Goal: Task Accomplishment & Management: Manage account settings

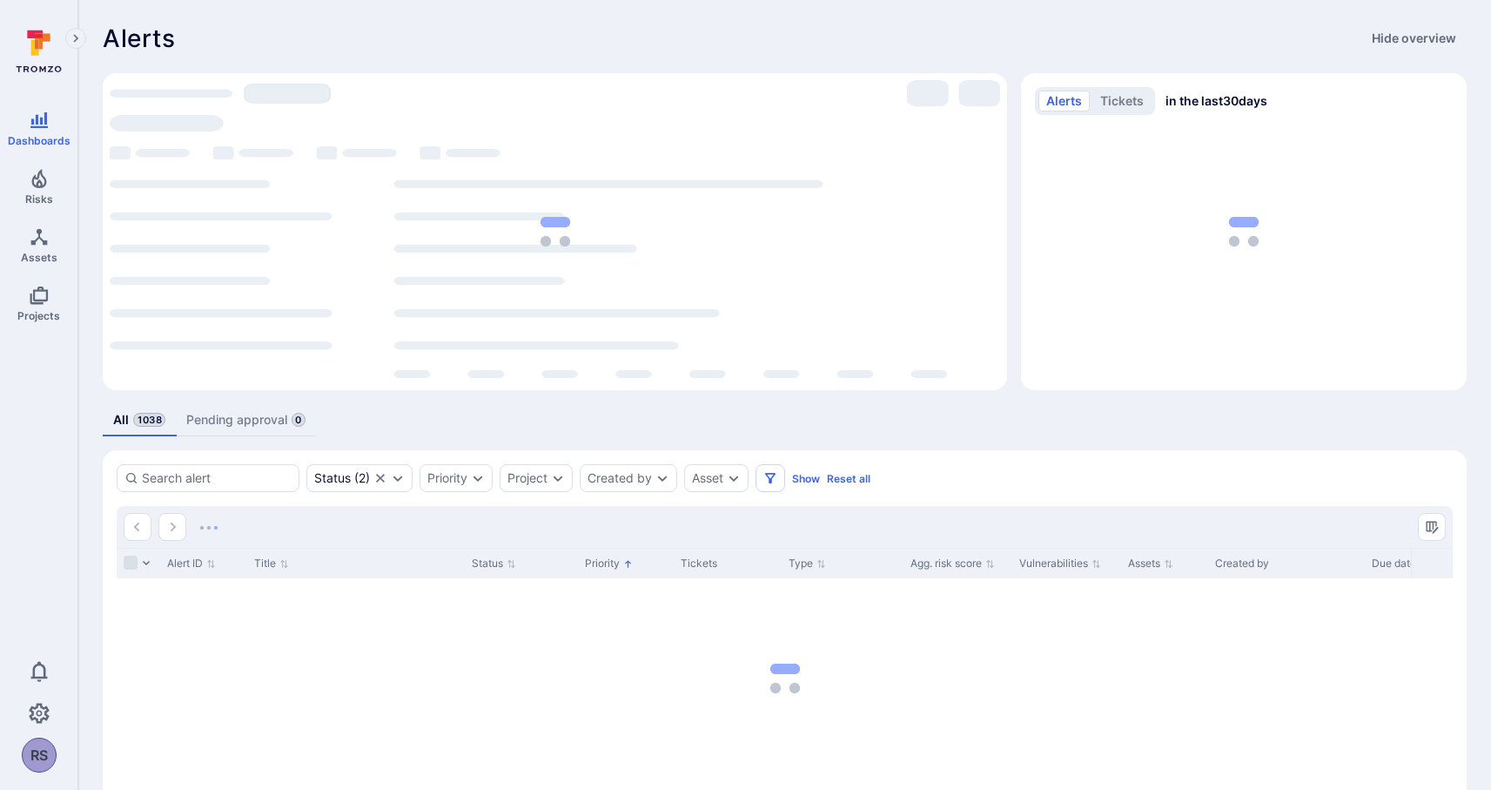
scroll to position [92, 0]
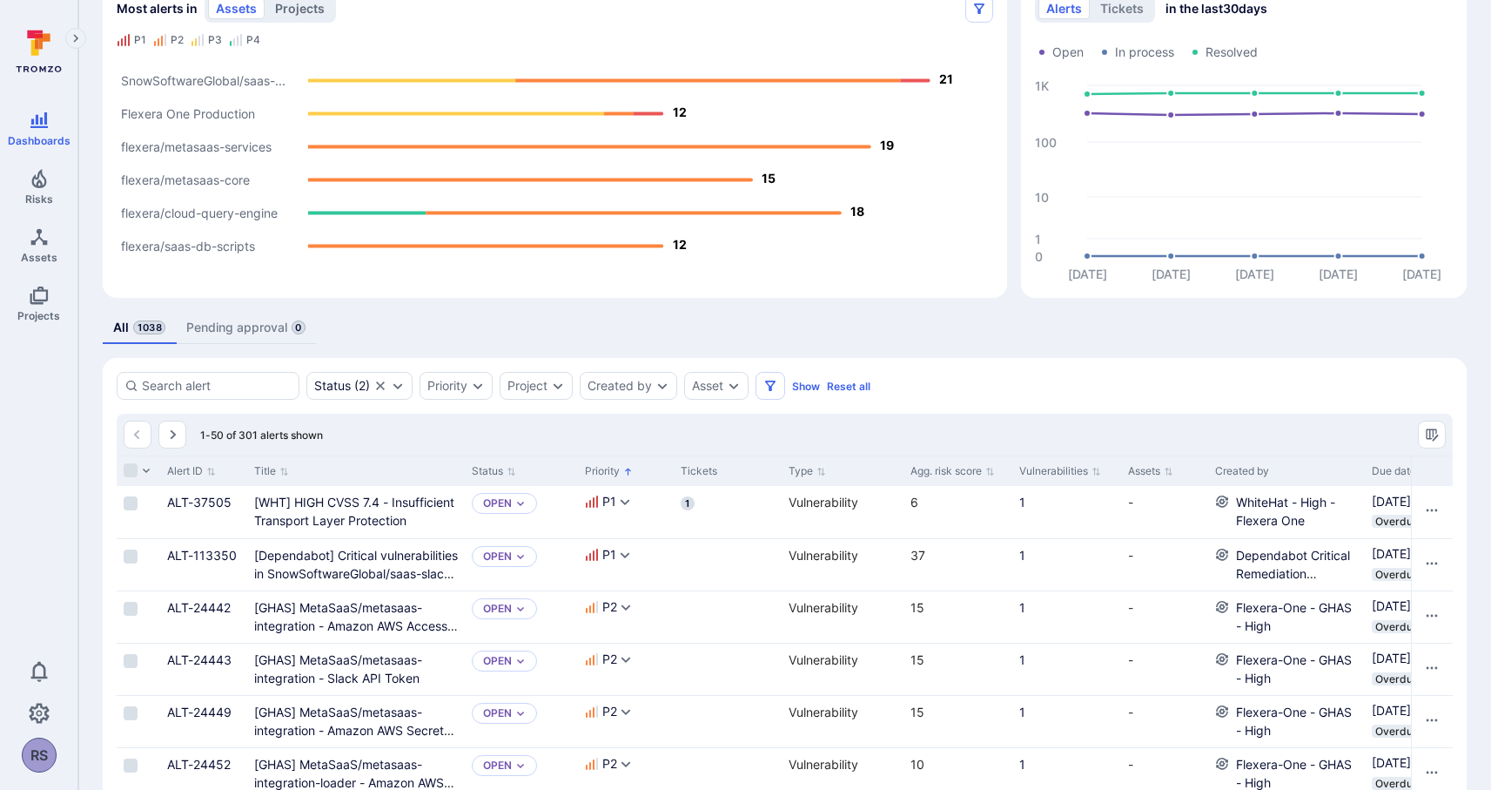
click at [306, 4] on button "projects" at bounding box center [299, 8] width 65 height 21
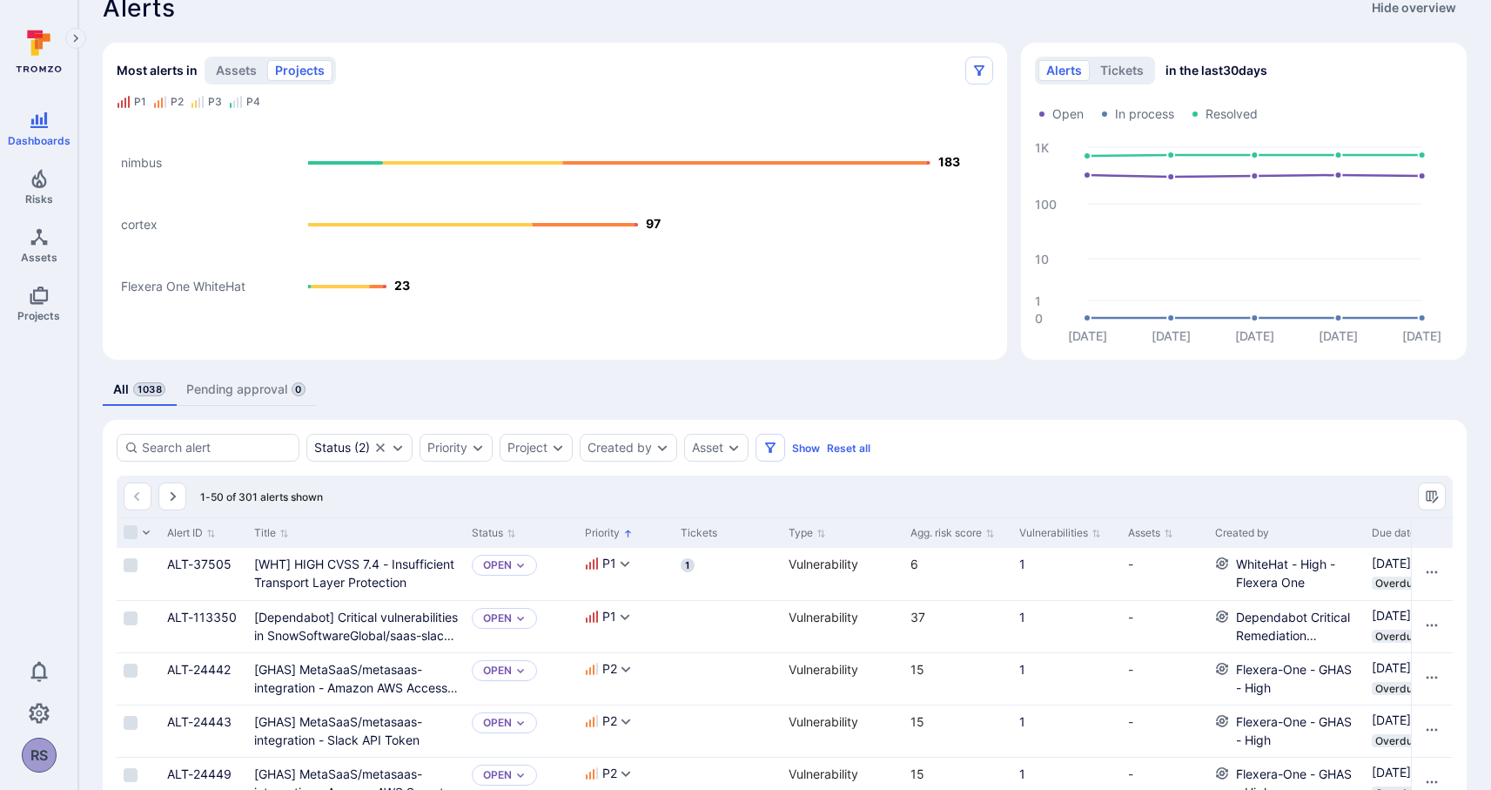
scroll to position [28, 0]
click at [682, 166] on icon "Alerts Bar" at bounding box center [745, 165] width 366 height 3
click at [529, 240] on rect "Alerts Bar" at bounding box center [555, 227] width 877 height 218
click at [547, 225] on div "tea_aBq3LpAvk6KDAAZ0 97 1 30 66 0" at bounding box center [572, 209] width 160 height 32
click at [367, 286] on div "tea_PsVrTgtb5n9uGnBi 23 1 4 17 1" at bounding box center [363, 271] width 145 height 32
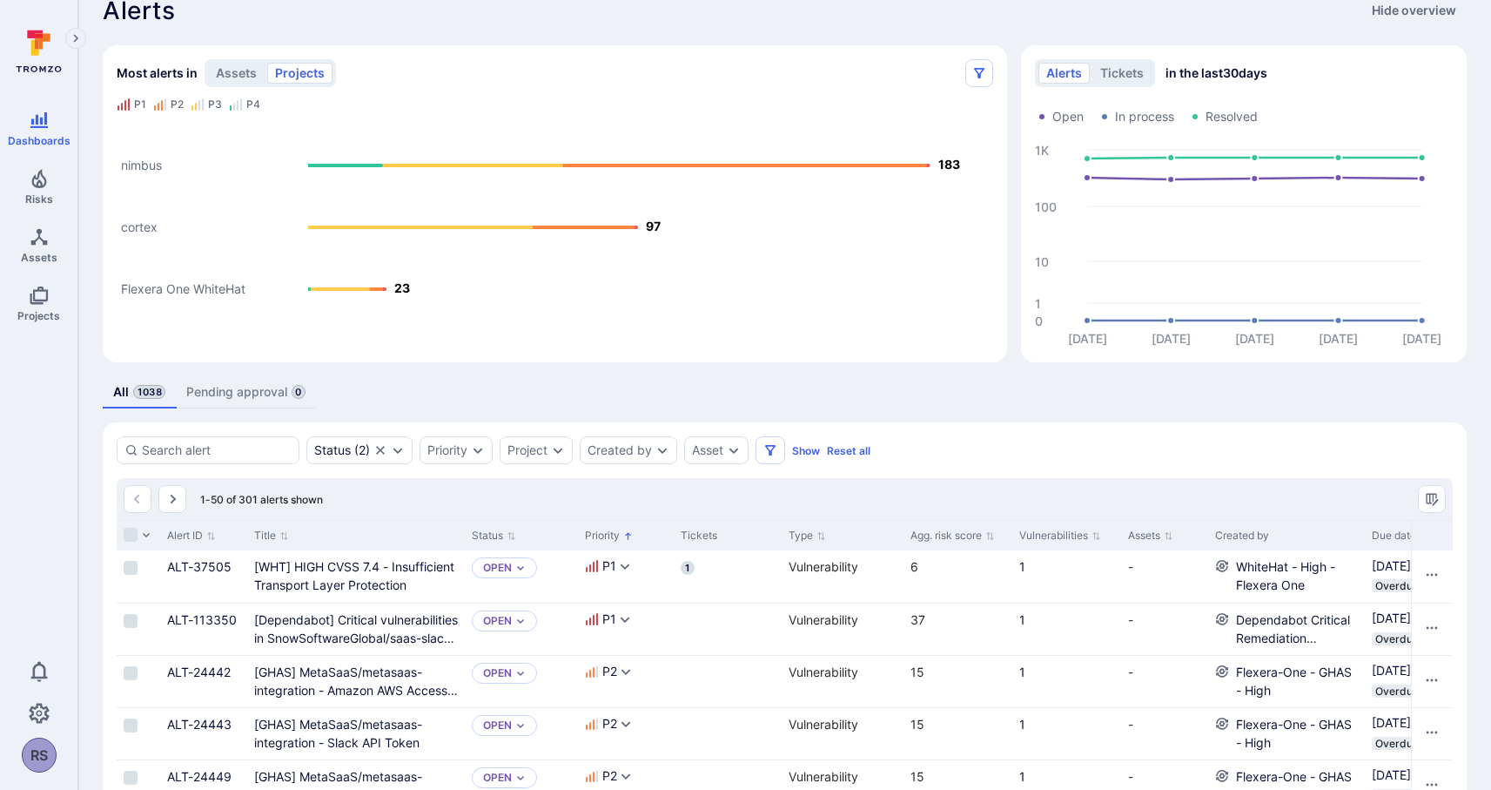
click at [143, 106] on div "P1" at bounding box center [140, 105] width 12 height 14
click at [47, 48] on icon at bounding box center [38, 51] width 77 height 61
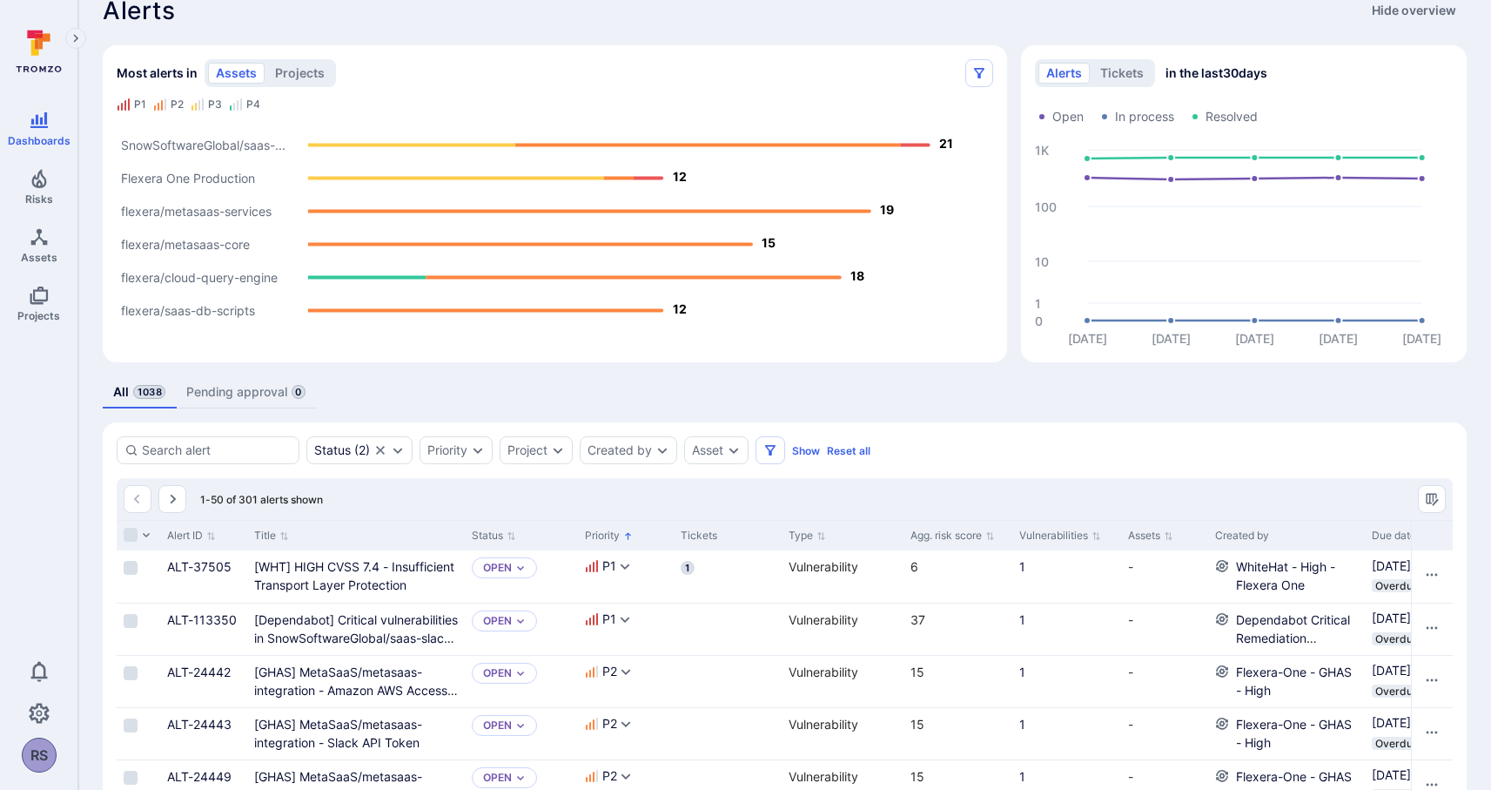
click at [1010, 383] on div "All 1038 Pending approval 0" at bounding box center [785, 392] width 1364 height 32
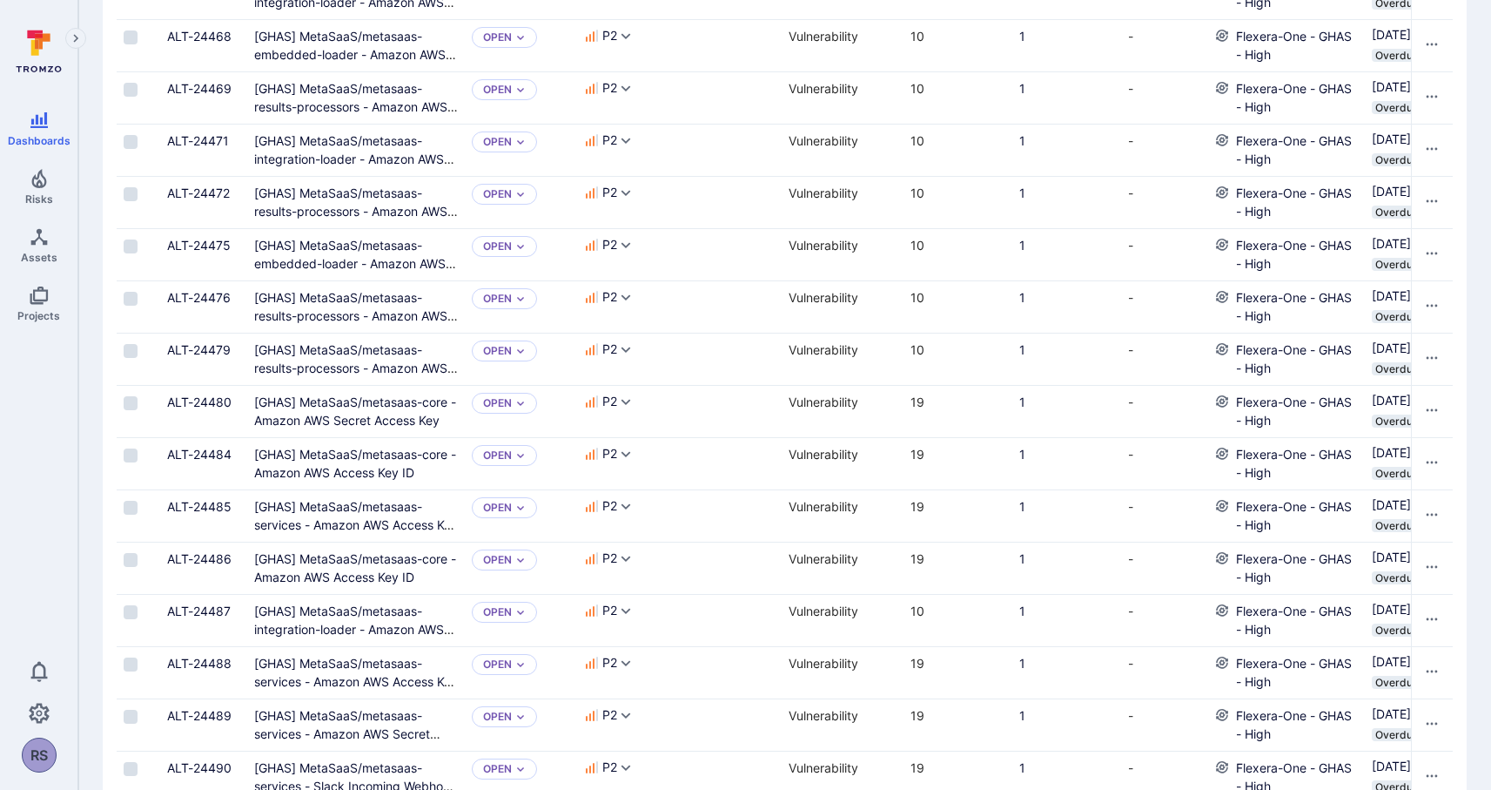
scroll to position [1091, 0]
